Goal: Information Seeking & Learning: Learn about a topic

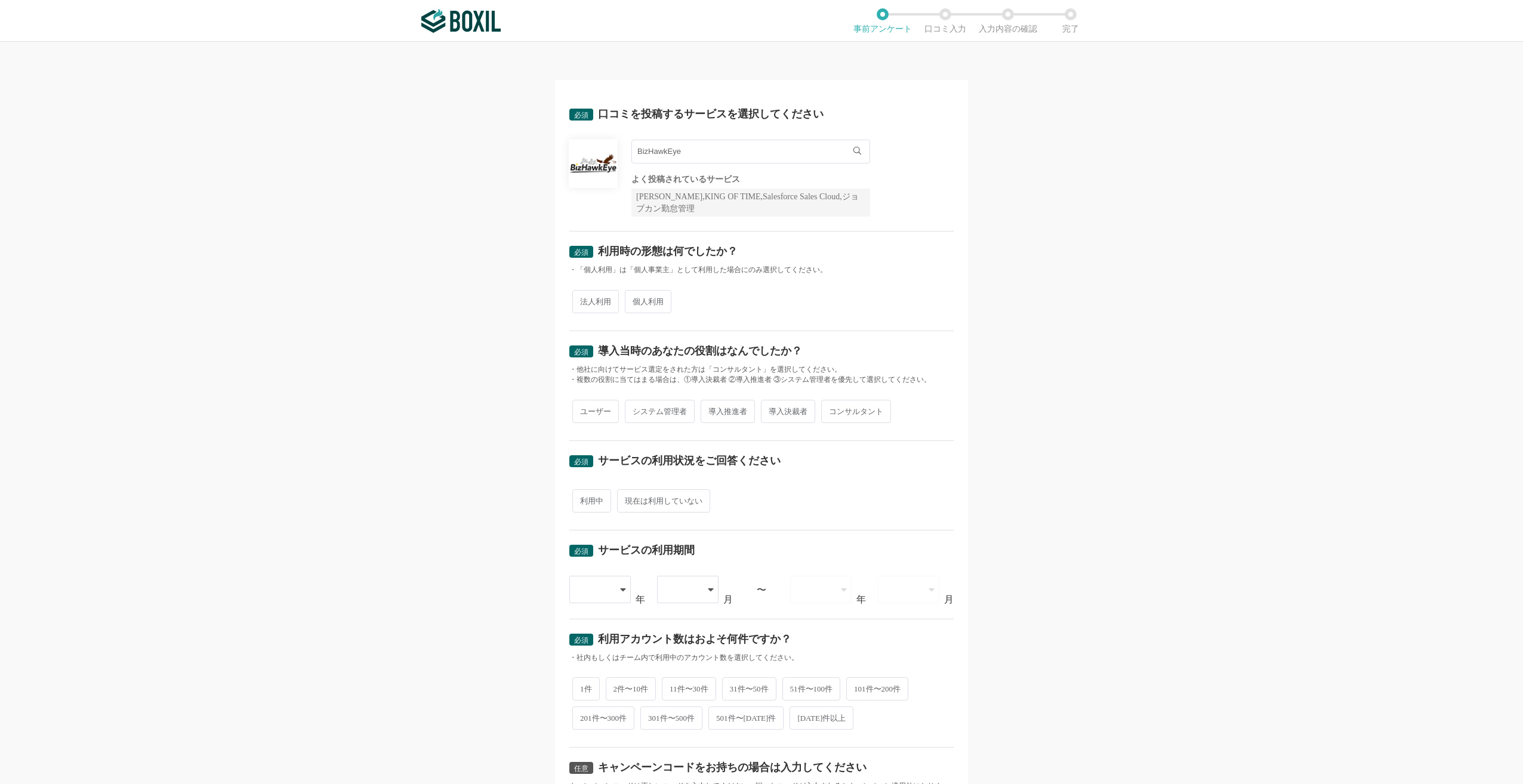
click at [694, 153] on input "BizHawkEye" at bounding box center [750, 151] width 239 height 24
click at [596, 305] on span "法人利用" at bounding box center [596, 301] width 46 height 24
click at [583, 299] on input "法人利用" at bounding box center [579, 296] width 8 height 8
radio input "true"
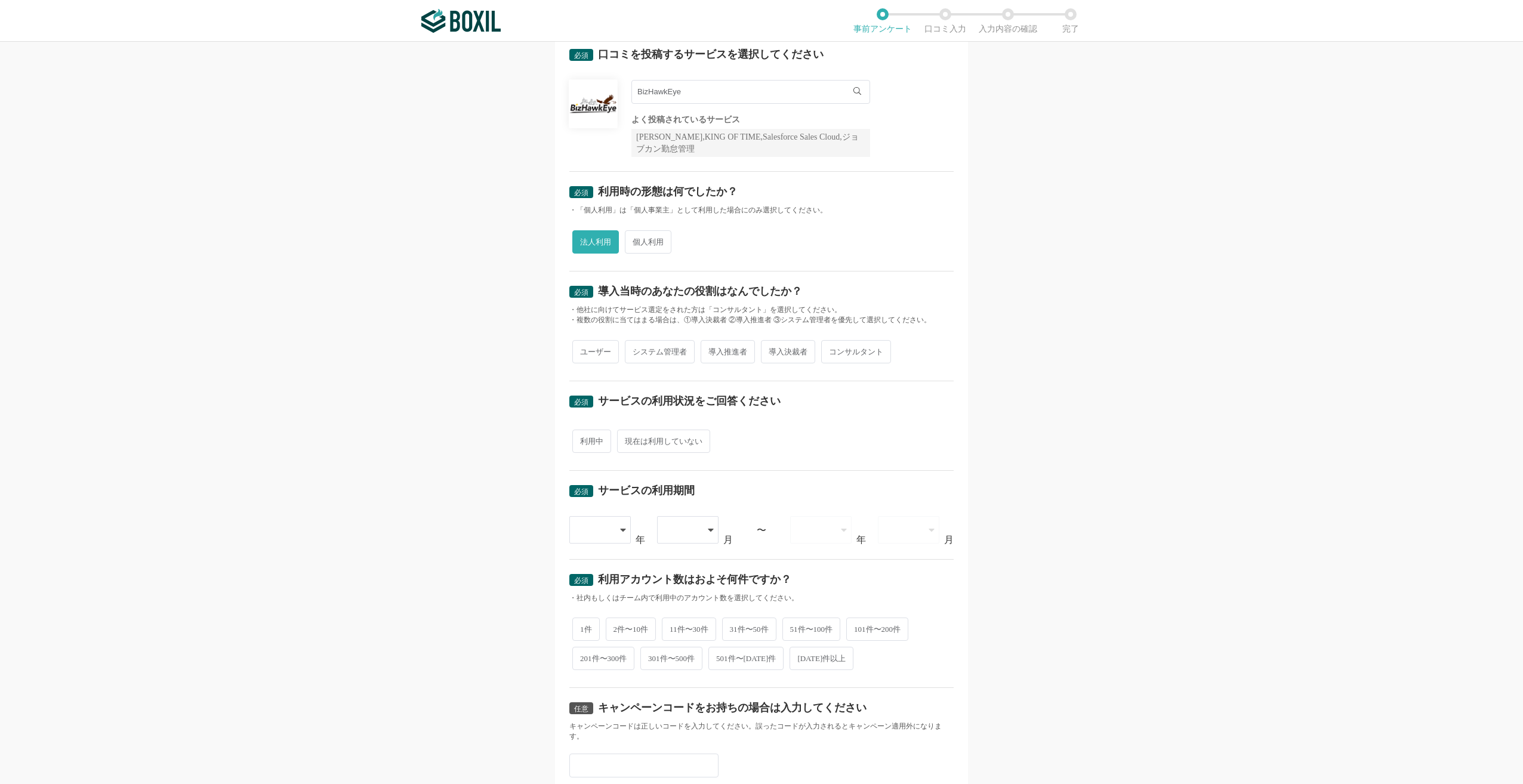
click at [662, 357] on span "システム管理者" at bounding box center [660, 352] width 70 height 24
drag, startPoint x: 662, startPoint y: 357, endPoint x: 727, endPoint y: 352, distance: 65.2
click at [727, 352] on span "導入推進者" at bounding box center [727, 352] width 54 height 24
click at [711, 350] on input "導入推進者" at bounding box center [708, 346] width 8 height 8
radio input "true"
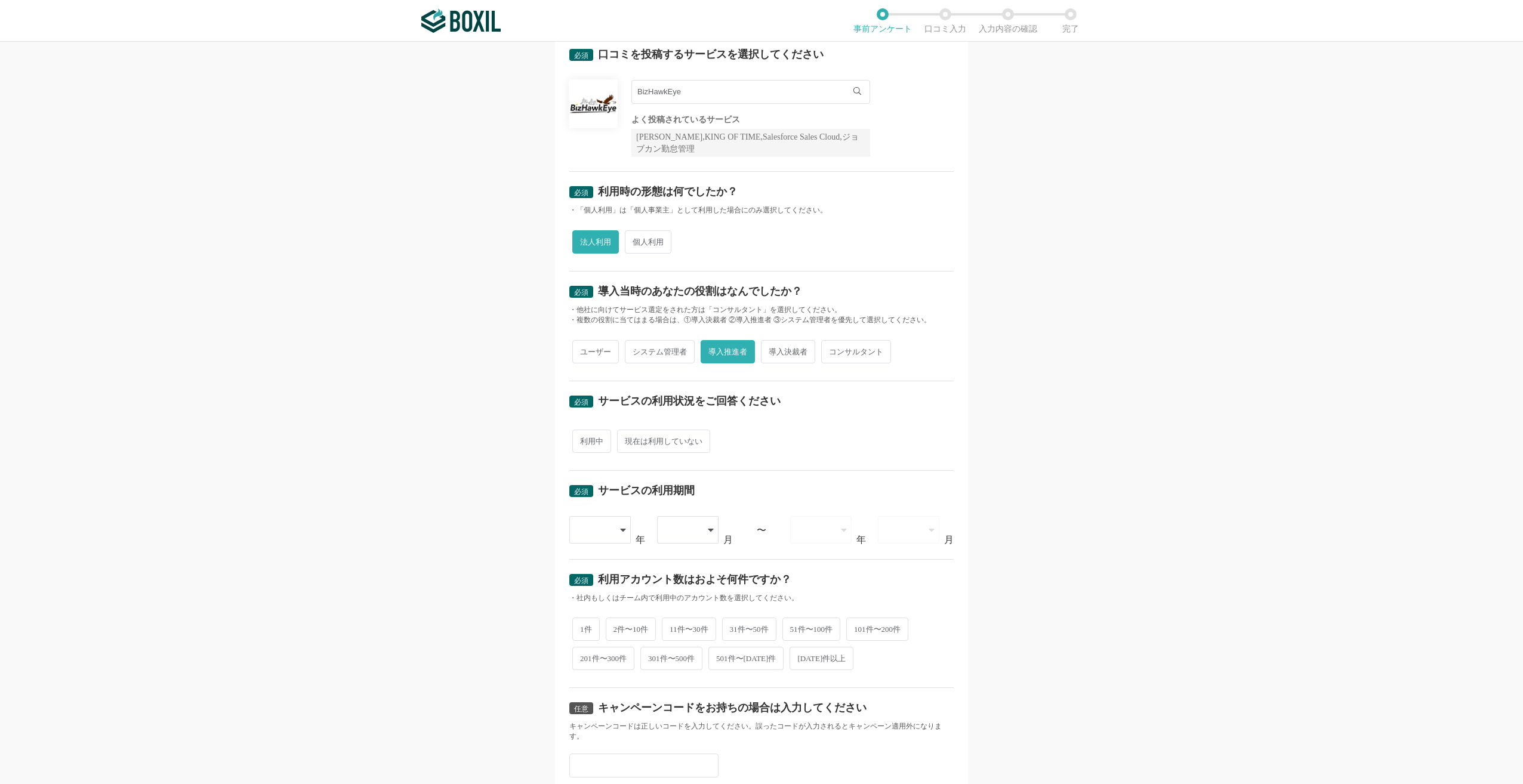
drag, startPoint x: 668, startPoint y: 353, endPoint x: 708, endPoint y: 373, distance: 44.7
click at [669, 353] on span "システム管理者" at bounding box center [660, 352] width 70 height 24
click at [636, 350] on input "システム管理者" at bounding box center [632, 346] width 8 height 8
radio input "true"
radio input "false"
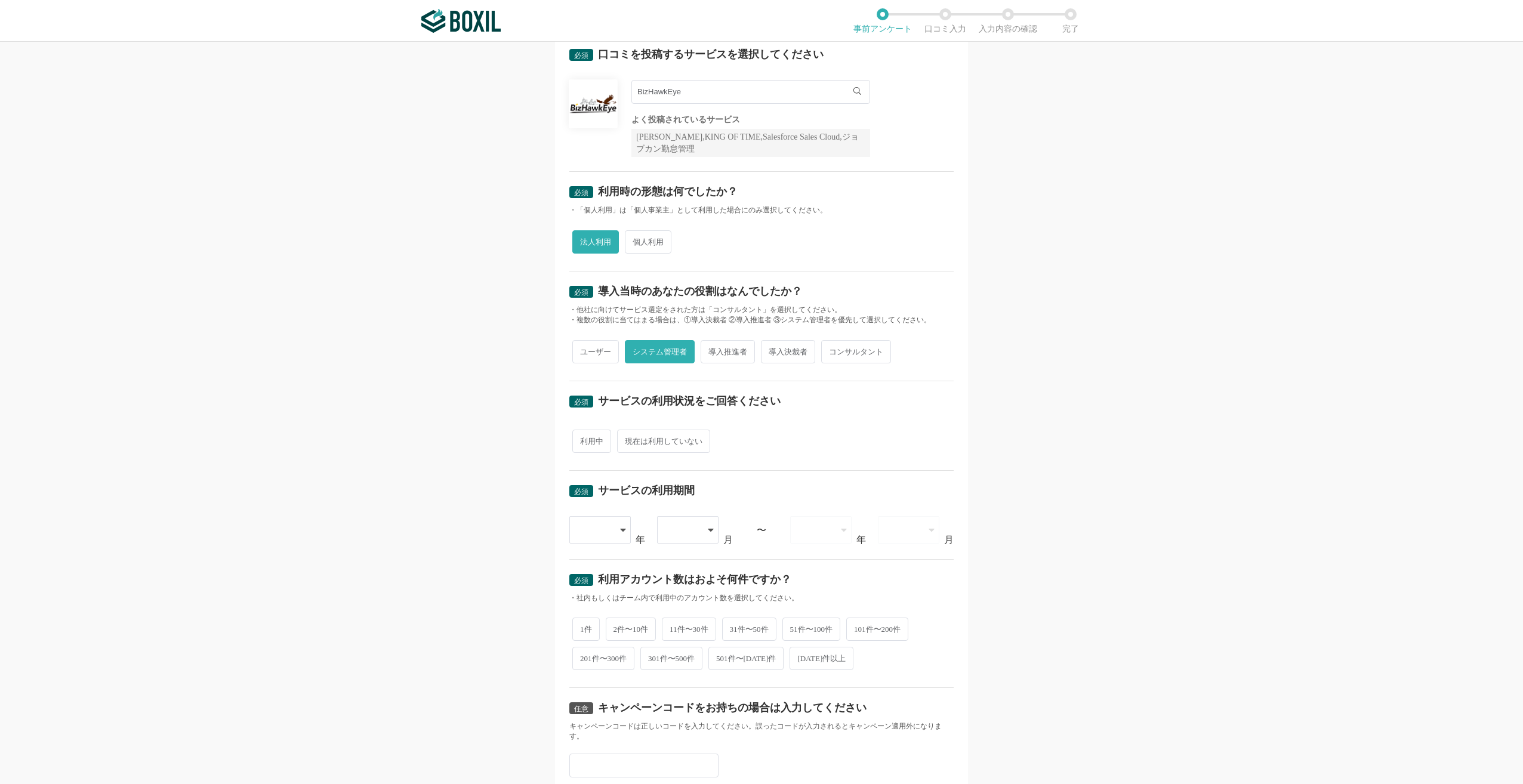
scroll to position [167, 0]
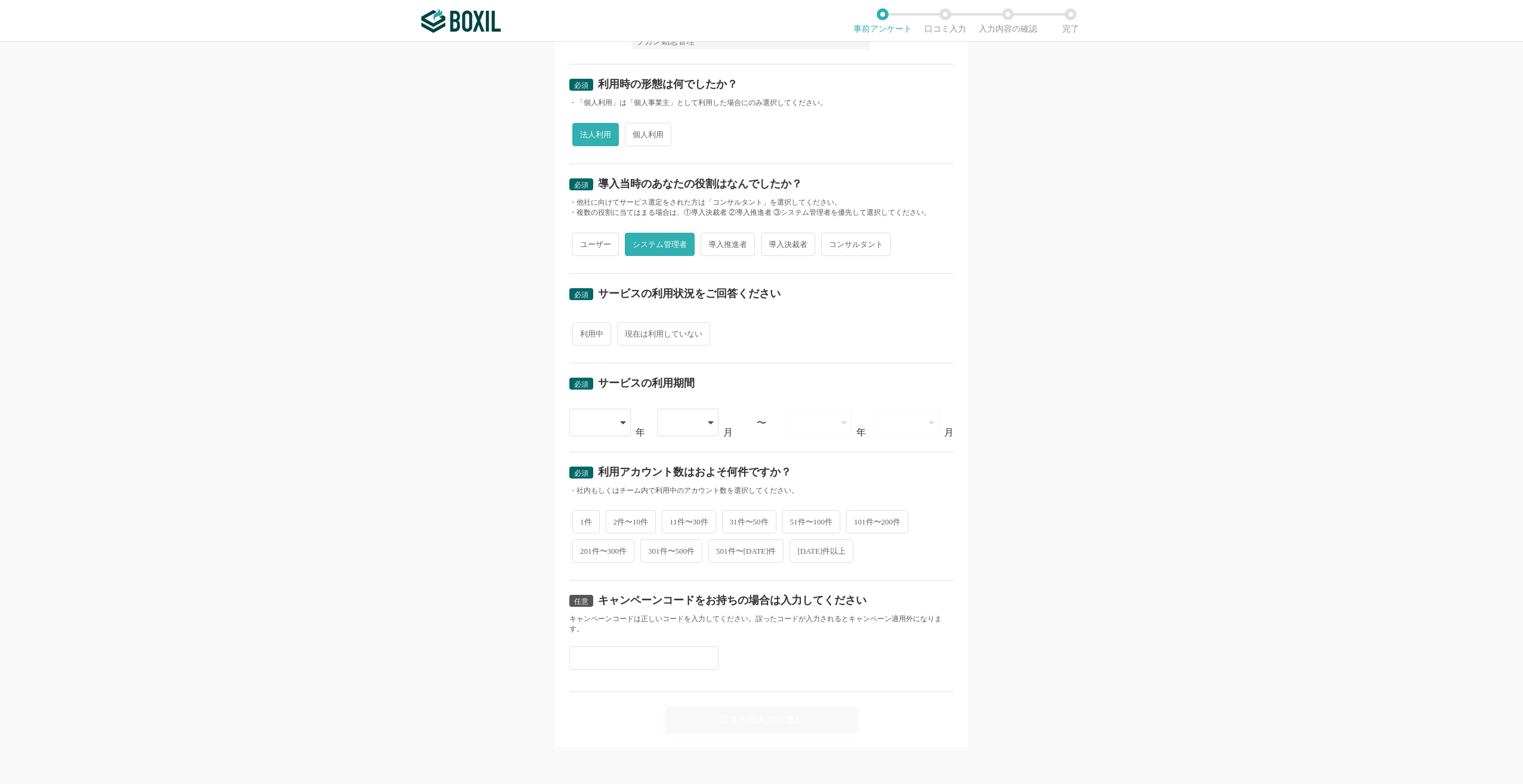
click at [583, 338] on span "利用中" at bounding box center [592, 334] width 39 height 24
click at [583, 332] on input "利用中" at bounding box center [579, 328] width 8 height 8
radio input "true"
click at [631, 526] on span "2件〜10件" at bounding box center [631, 522] width 51 height 24
click at [617, 520] on input "2件〜10件" at bounding box center [613, 516] width 8 height 8
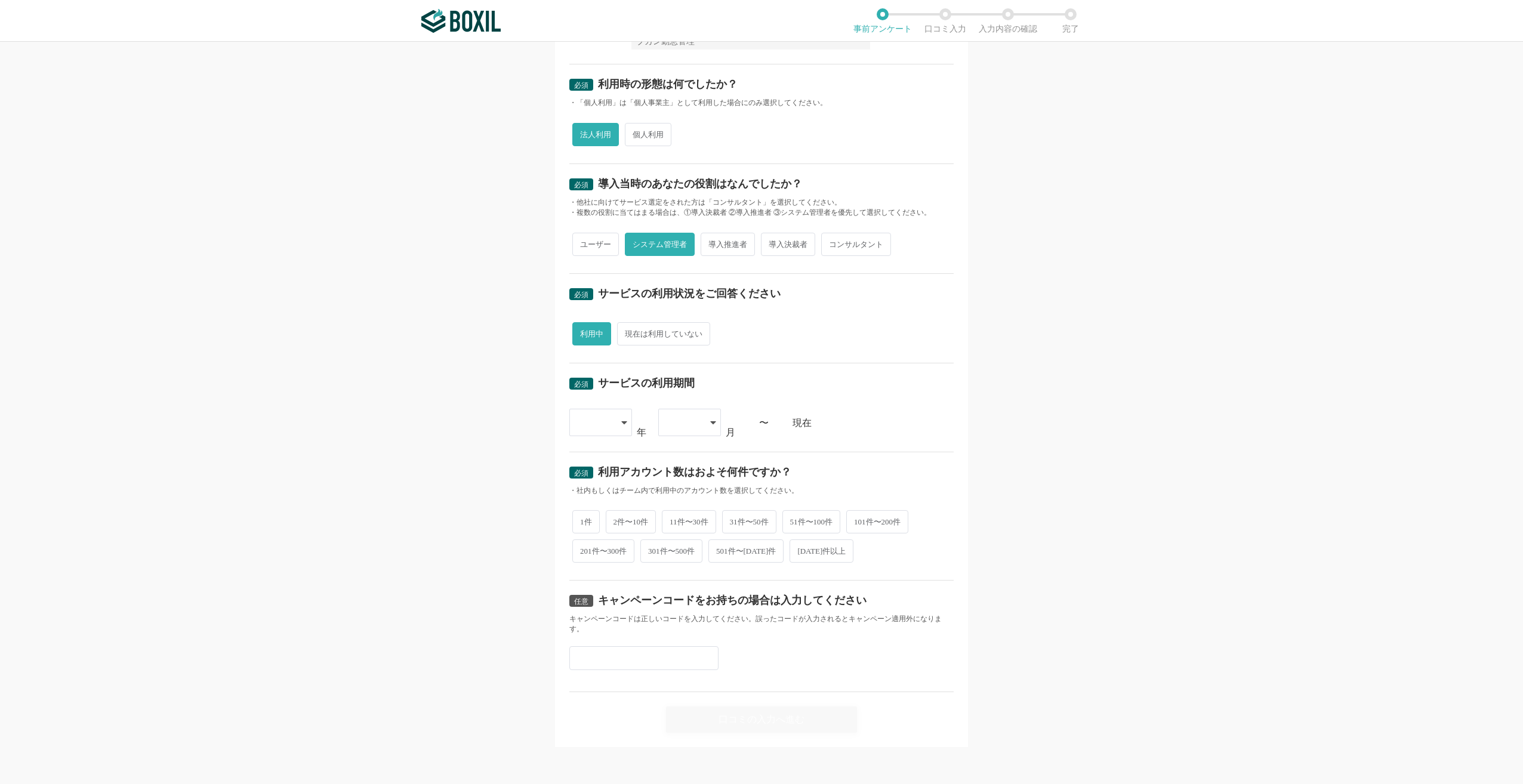
radio input "true"
click at [601, 668] on input "text" at bounding box center [644, 658] width 149 height 24
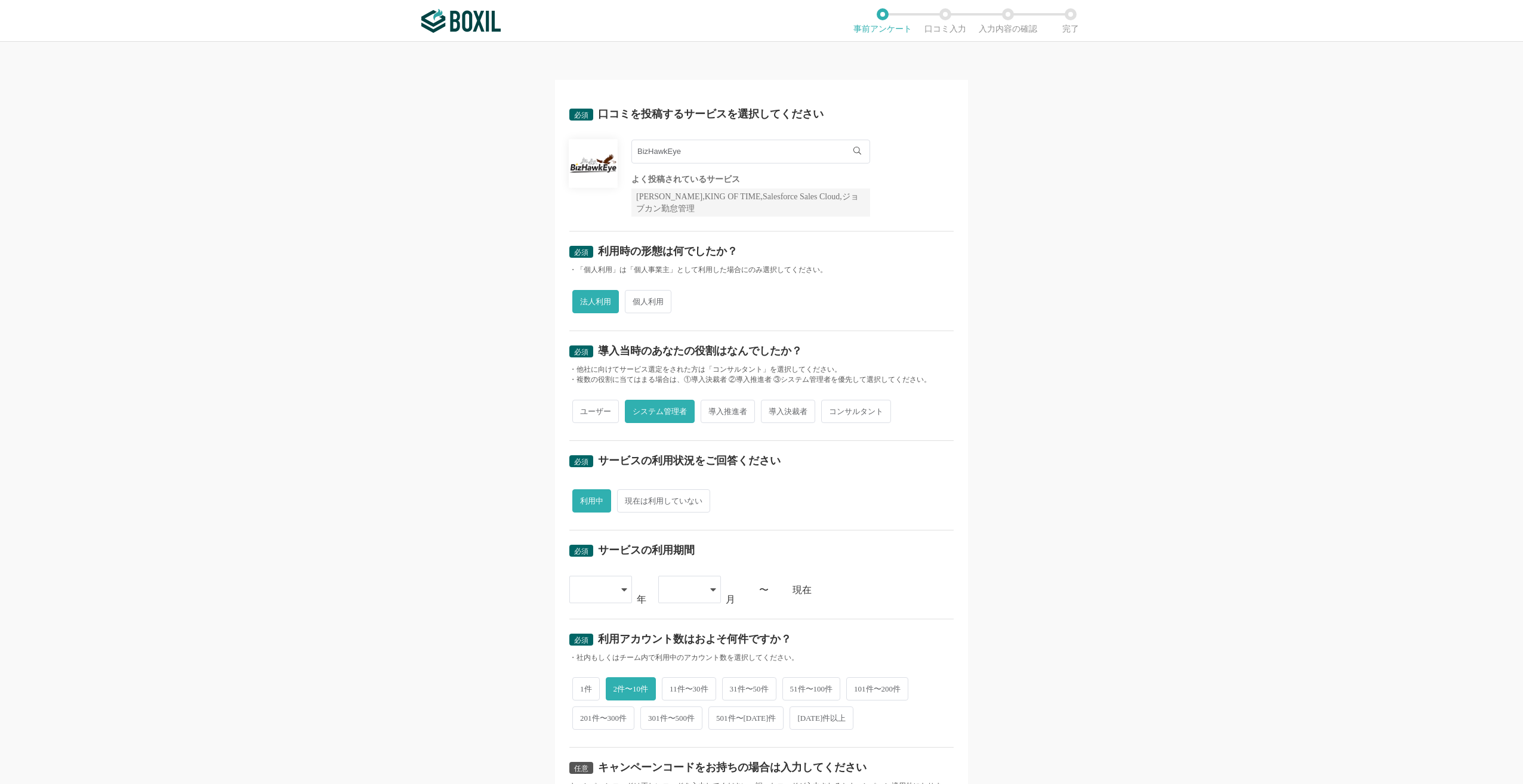
click at [490, 23] on img at bounding box center [461, 20] width 80 height 24
